Goal: Task Accomplishment & Management: Use online tool/utility

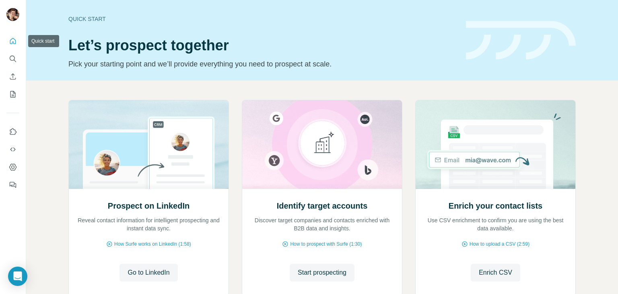
click at [14, 41] on icon "Quick start" at bounding box center [13, 41] width 8 height 8
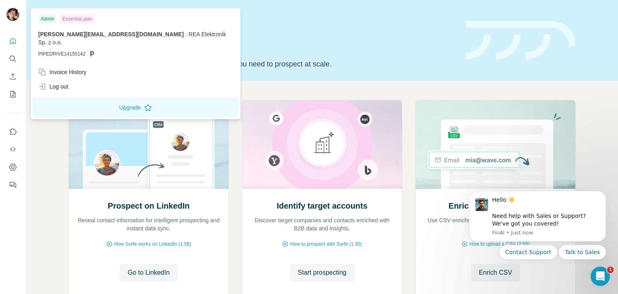
click at [11, 17] on img at bounding box center [12, 14] width 13 height 13
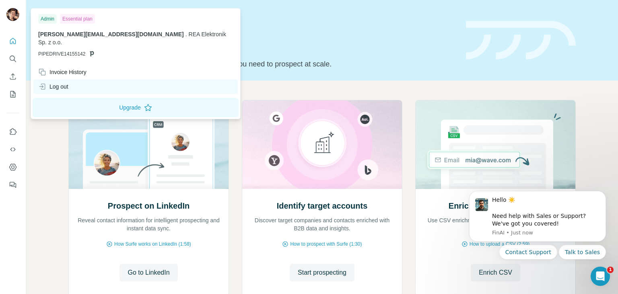
click at [62, 82] on div "Log out" at bounding box center [53, 86] width 30 height 8
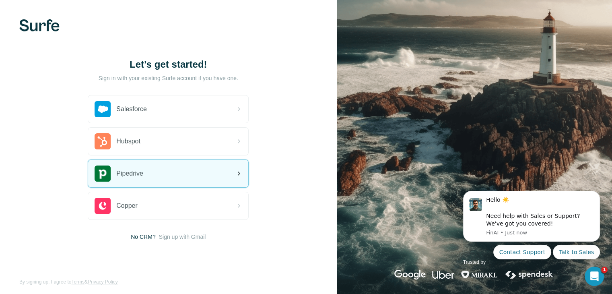
click at [147, 177] on div "Pipedrive" at bounding box center [168, 173] width 160 height 27
